Goal: Task Accomplishment & Management: Manage account settings

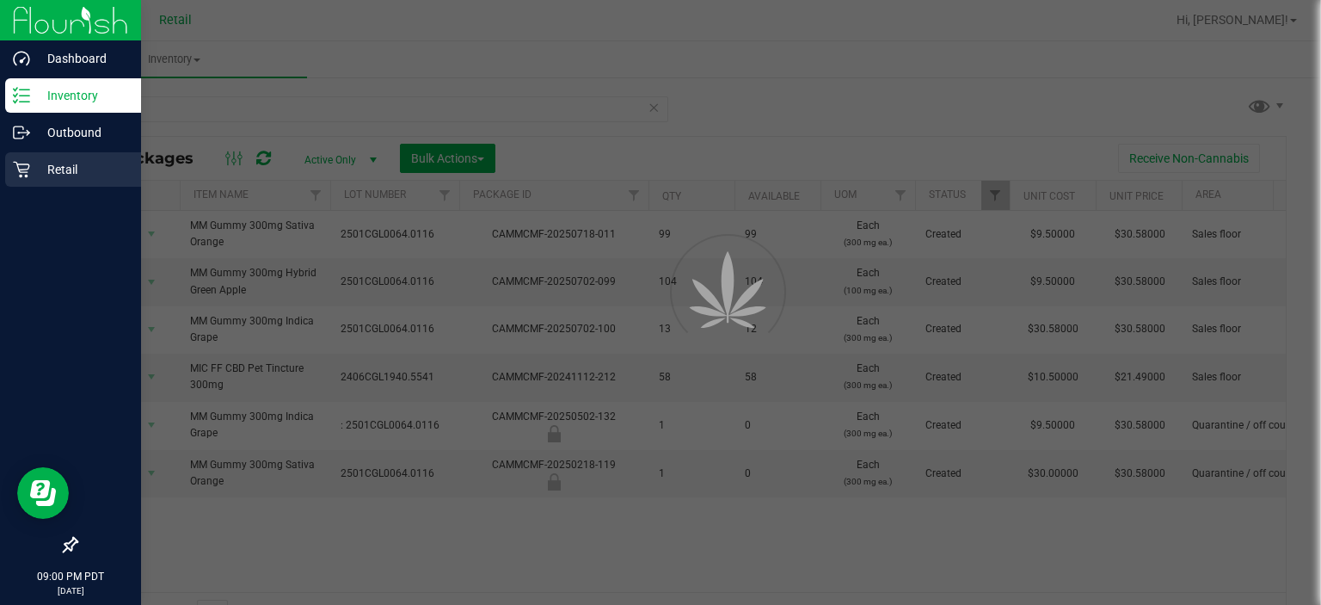
click at [45, 181] on div "Retail" at bounding box center [73, 169] width 136 height 34
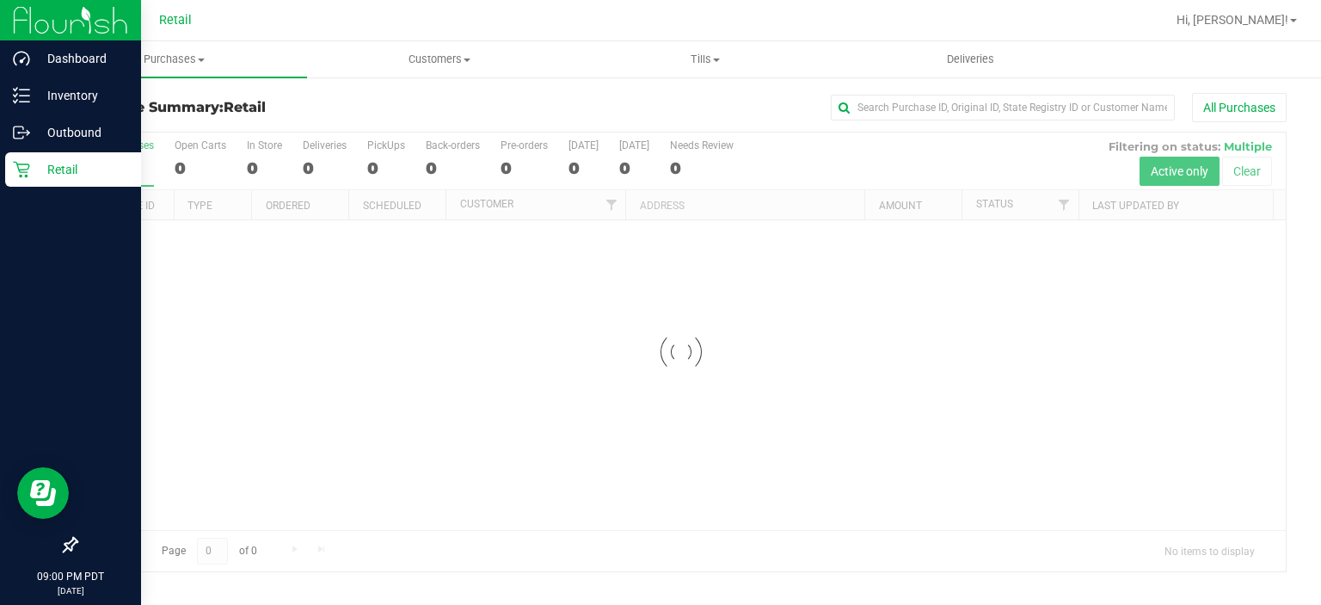
click at [65, 172] on p "Retail" at bounding box center [81, 169] width 103 height 21
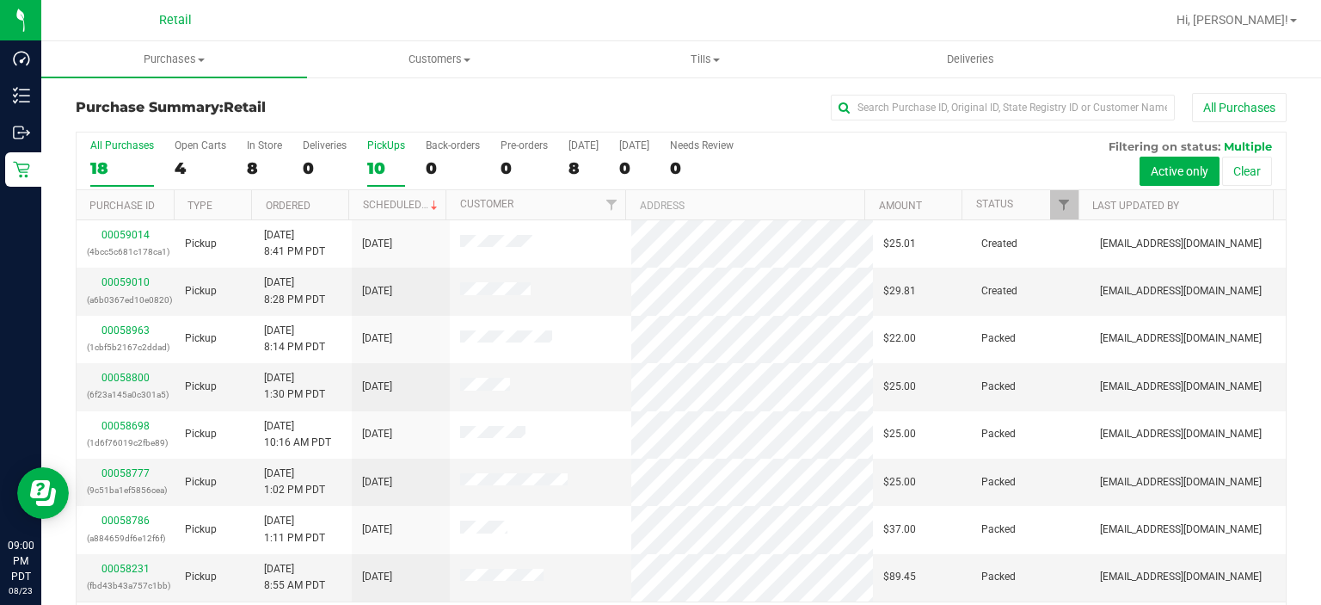
click at [385, 161] on div "10" at bounding box center [386, 168] width 38 height 20
click at [0, 0] on input "PickUps 10" at bounding box center [0, 0] width 0 height 0
click at [501, 485] on span at bounding box center [495, 482] width 71 height 18
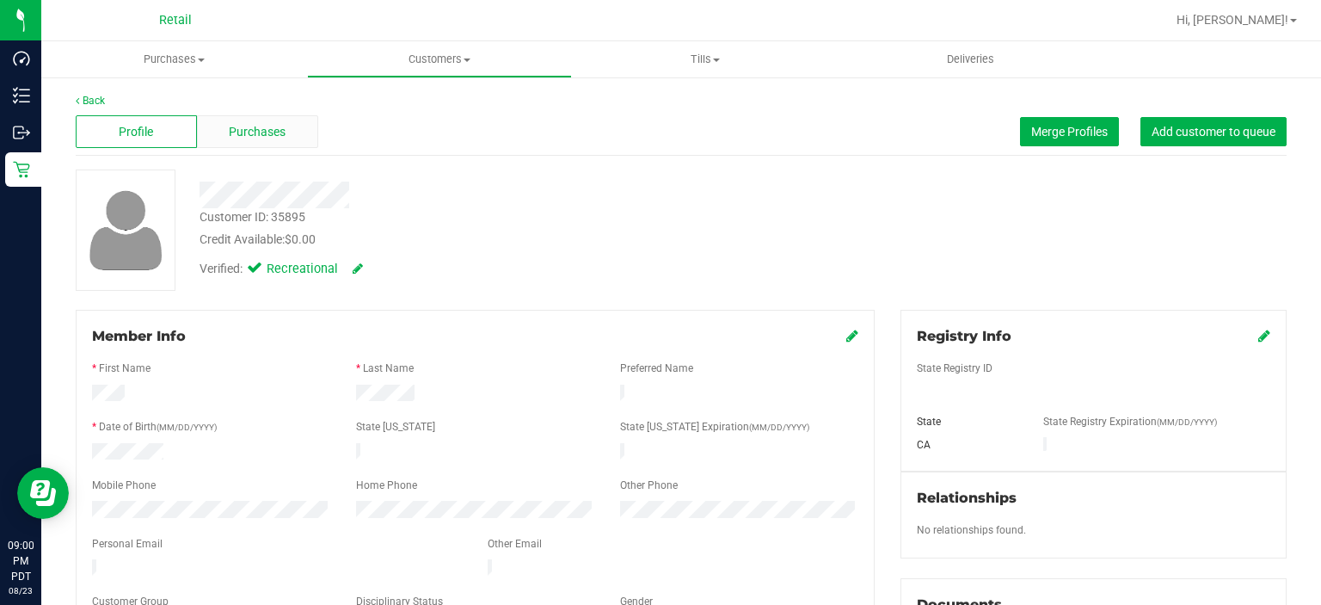
click at [256, 126] on span "Purchases" at bounding box center [257, 132] width 57 height 18
